Goal: Information Seeking & Learning: Learn about a topic

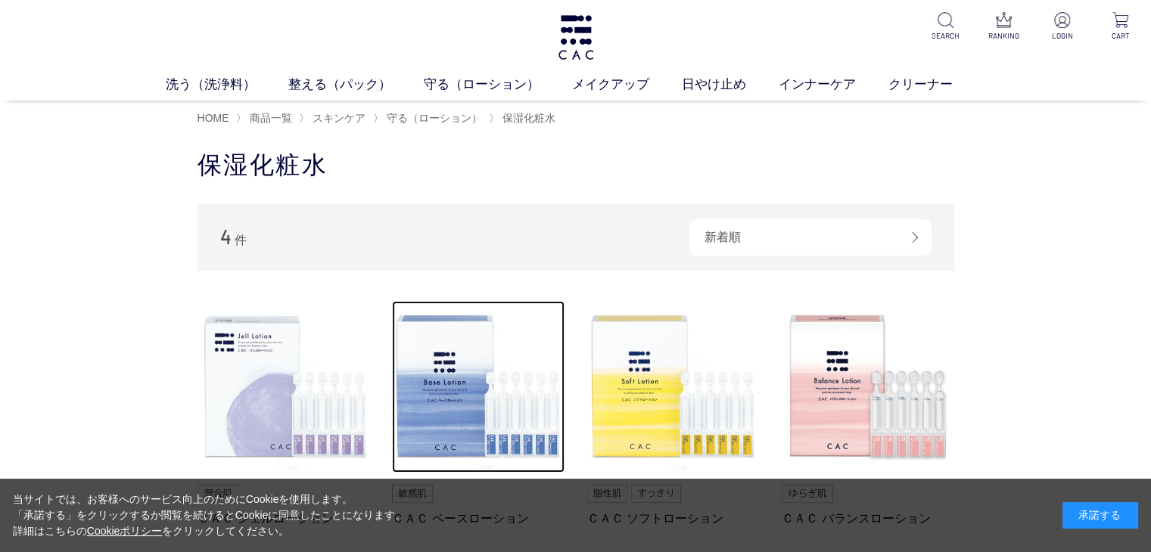
click at [451, 367] on img at bounding box center [478, 387] width 172 height 172
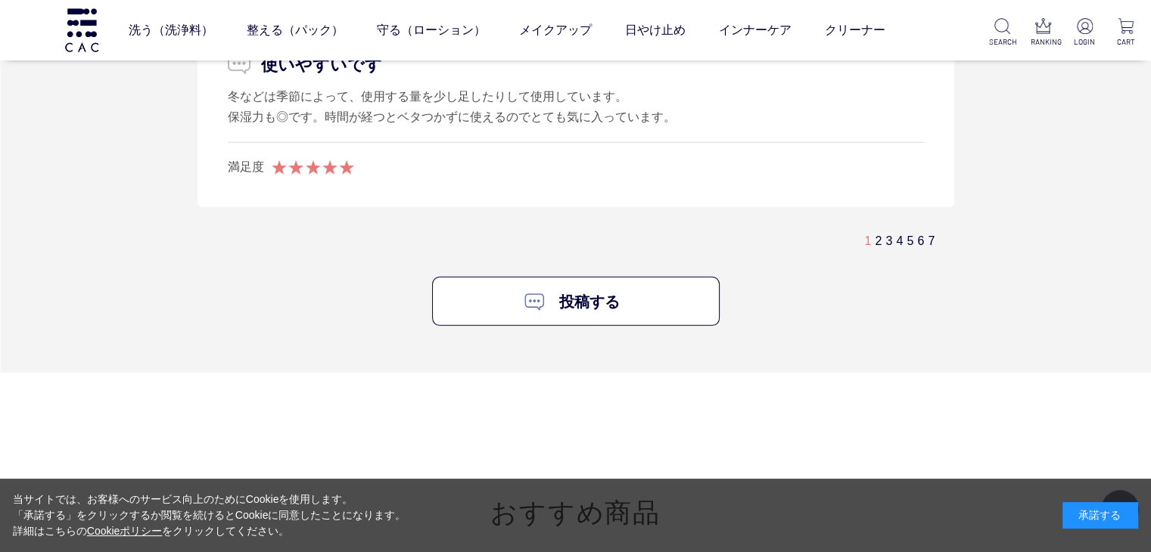
scroll to position [10180, 0]
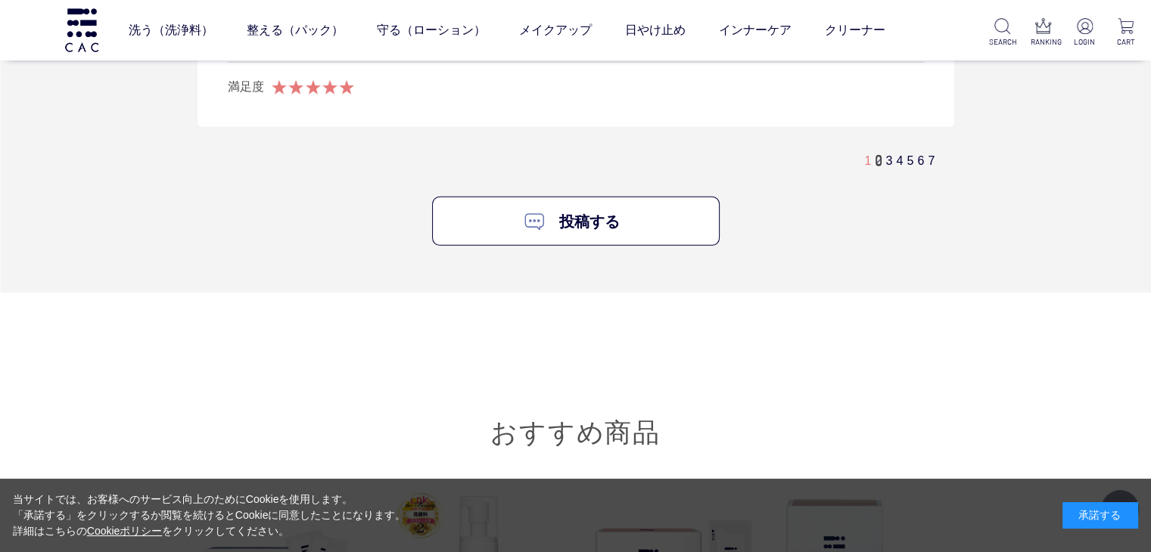
click at [877, 154] on link "2" at bounding box center [878, 160] width 7 height 13
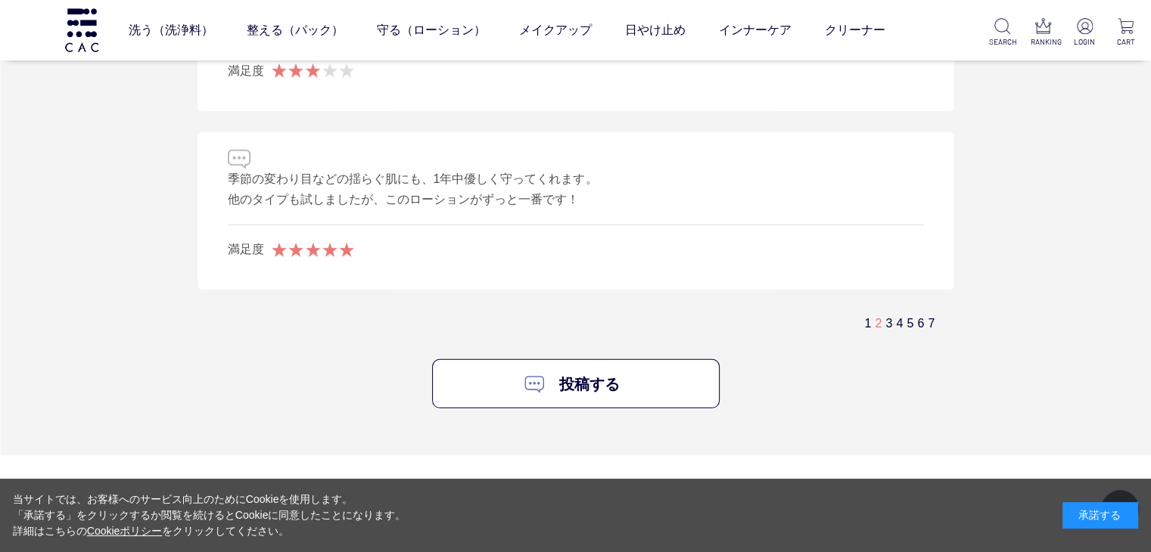
scroll to position [9971, 0]
click at [887, 313] on link "3" at bounding box center [888, 319] width 7 height 13
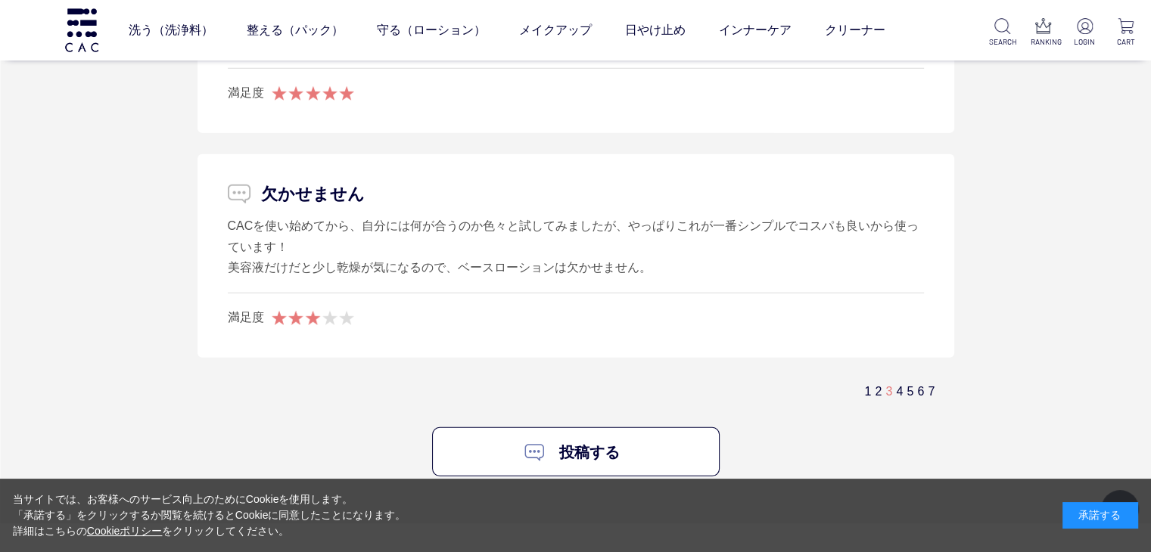
scroll to position [10072, 0]
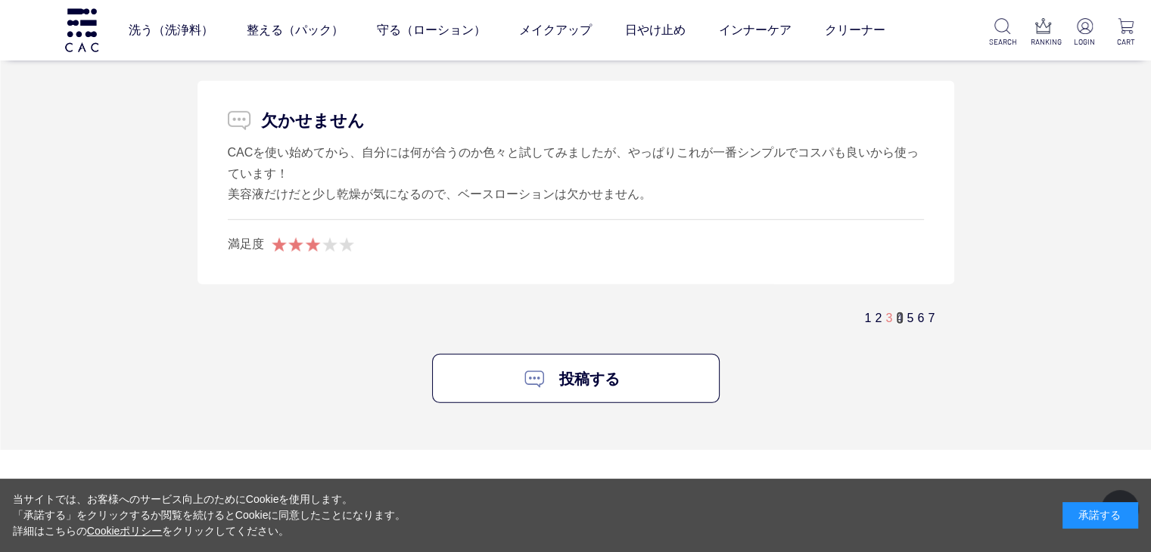
click at [899, 312] on link "4" at bounding box center [899, 318] width 7 height 13
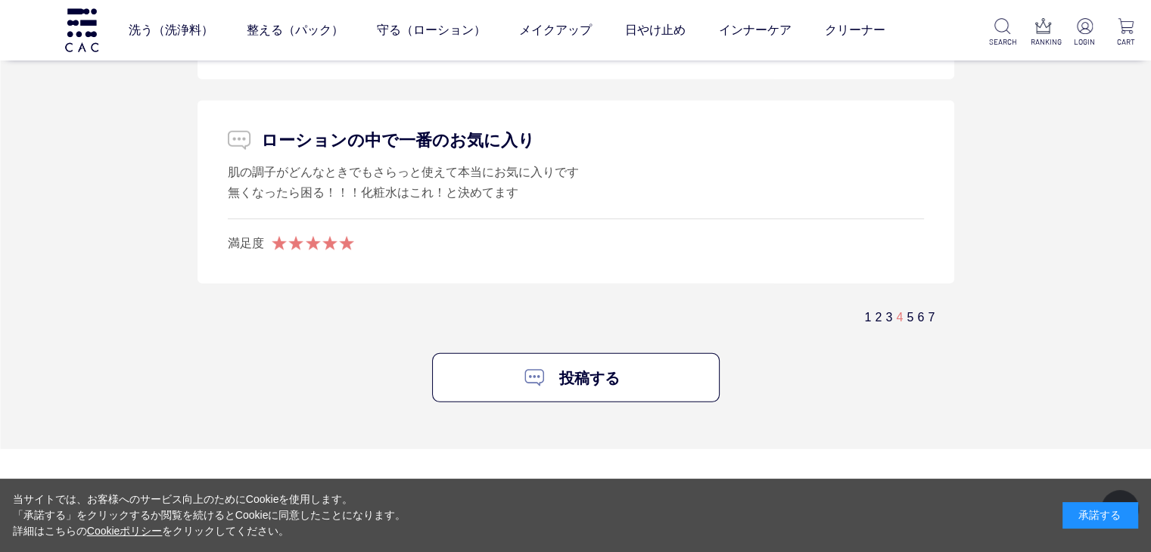
scroll to position [10059, 0]
click at [907, 309] on link "5" at bounding box center [909, 315] width 7 height 13
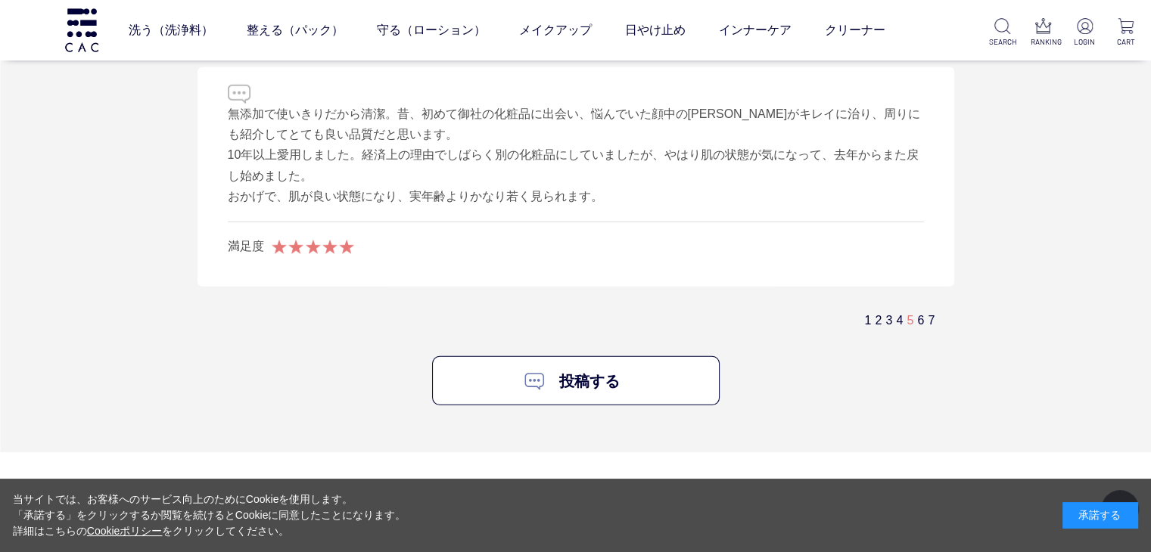
scroll to position [10034, 0]
